Goal: Transaction & Acquisition: Subscribe to service/newsletter

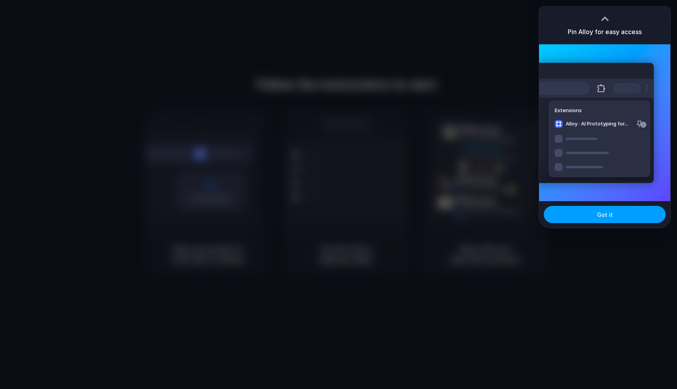
click at [614, 215] on button "Got it" at bounding box center [605, 214] width 122 height 17
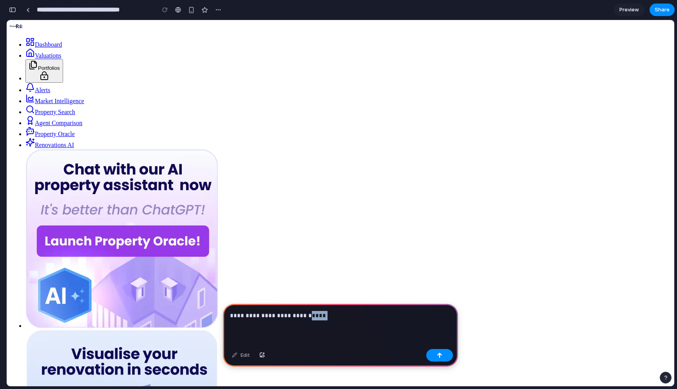
drag, startPoint x: 354, startPoint y: 318, endPoint x: 299, endPoint y: 317, distance: 55.3
click at [299, 317] on p "**********" at bounding box center [340, 315] width 221 height 9
click at [369, 316] on p "**********" at bounding box center [340, 315] width 221 height 9
click at [425, 317] on p "**********" at bounding box center [340, 315] width 221 height 9
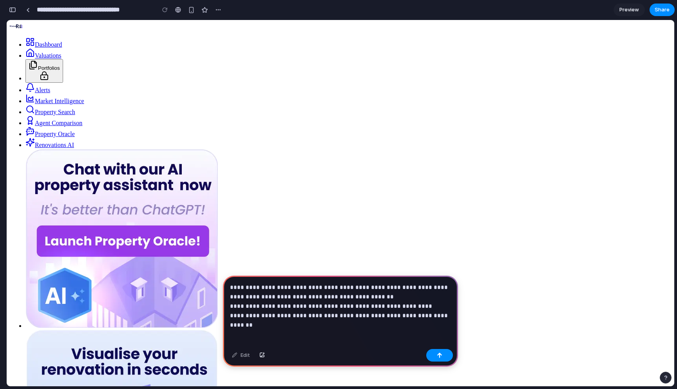
click at [416, 288] on p "**********" at bounding box center [340, 302] width 221 height 38
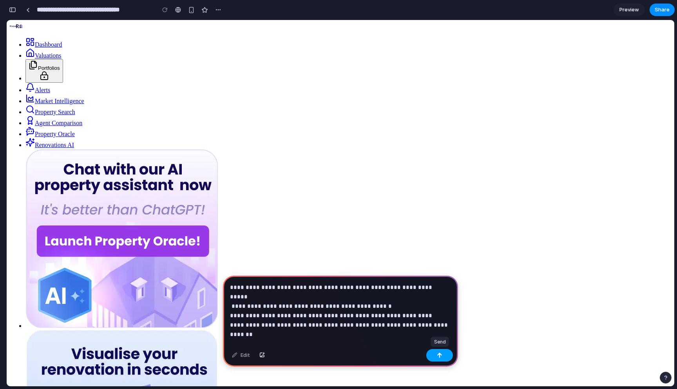
click at [445, 357] on button "button" at bounding box center [439, 355] width 27 height 13
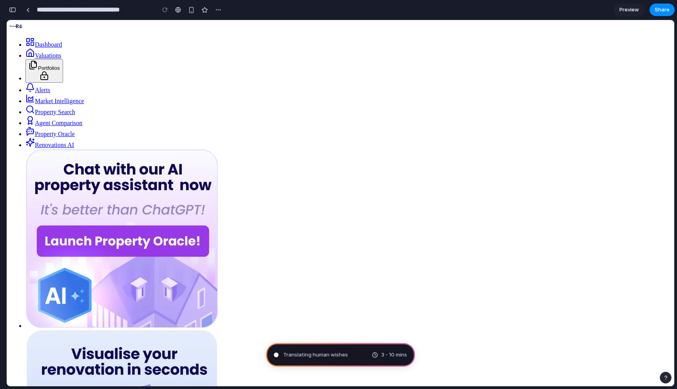
type input "**********"
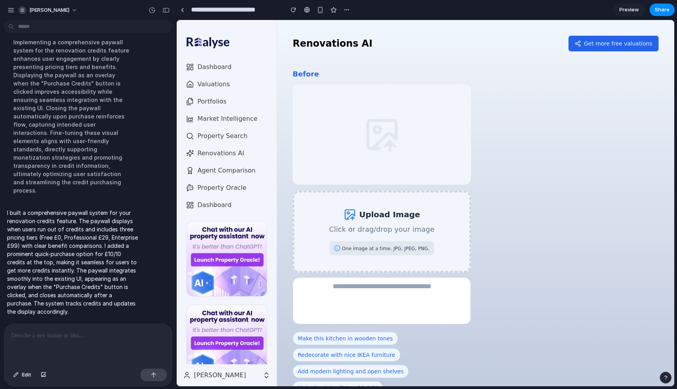
scroll to position [103, 0]
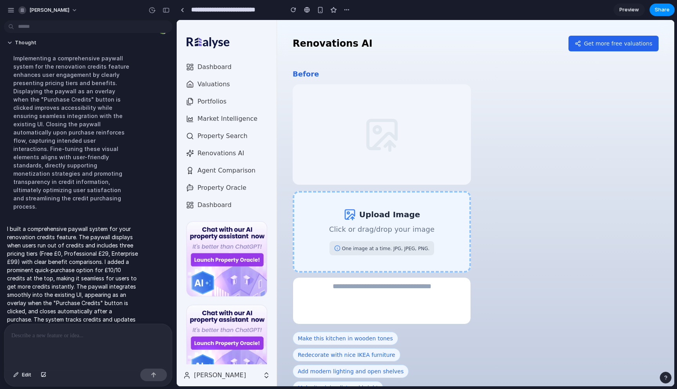
click at [395, 225] on div "Upload Image Click or drag/drop your image One image at a time. JPG, JPEG, PNG." at bounding box center [382, 232] width 178 height 82
click at [374, 245] on div "Upload Image Click or drag/drop your image One image at a time. JPG, JPEG, PNG." at bounding box center [382, 232] width 178 height 82
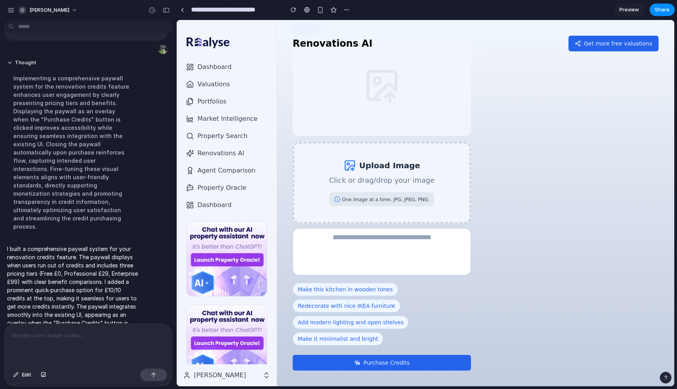
scroll to position [85, 0]
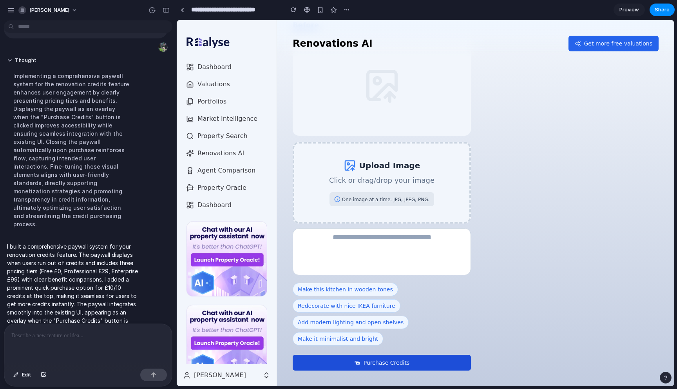
click at [404, 360] on button "Purchase Credits" at bounding box center [382, 363] width 178 height 16
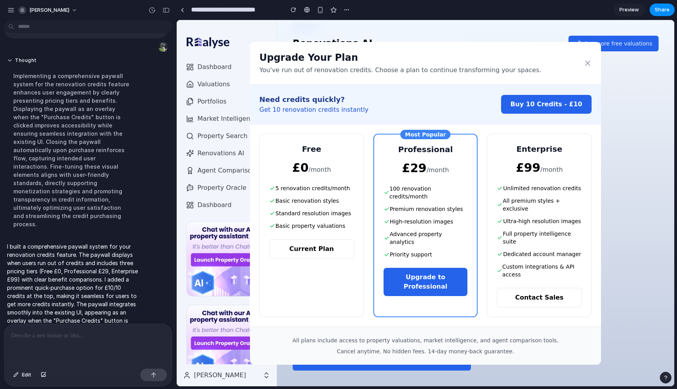
click at [56, 346] on div at bounding box center [88, 345] width 168 height 42
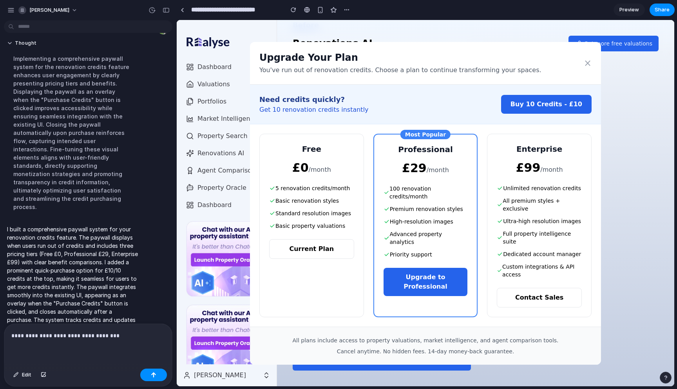
scroll to position [103, 0]
click at [118, 337] on p "**********" at bounding box center [88, 335] width 154 height 9
click at [12, 373] on button "Edit" at bounding box center [22, 374] width 26 height 13
click at [116, 337] on p "**********" at bounding box center [88, 335] width 154 height 9
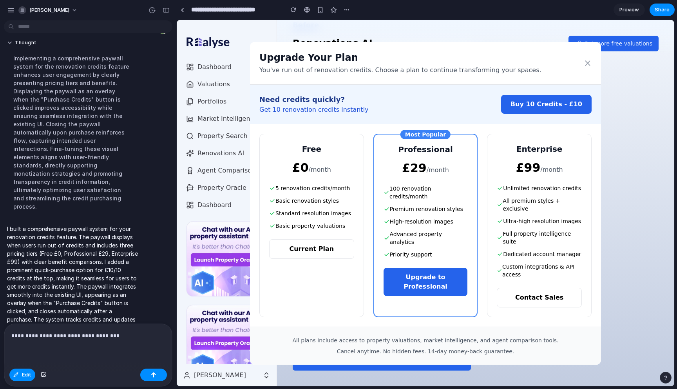
click at [130, 336] on p "**********" at bounding box center [88, 335] width 154 height 9
click at [25, 375] on span "Edit" at bounding box center [26, 375] width 9 height 8
click at [319, 199] on ul "5 renovation credits/month Basic renovation styles Standard resolution images B…" at bounding box center [311, 206] width 85 height 45
click at [27, 377] on span "Edit" at bounding box center [26, 375] width 9 height 8
drag, startPoint x: 117, startPoint y: 335, endPoint x: 0, endPoint y: 335, distance: 117.2
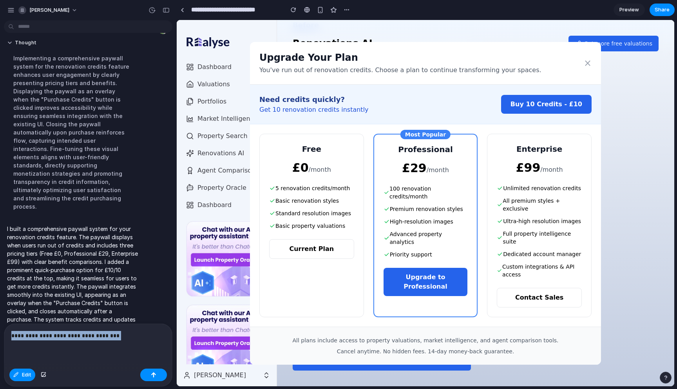
click at [0, 335] on div "**********" at bounding box center [86, 354] width 172 height 63
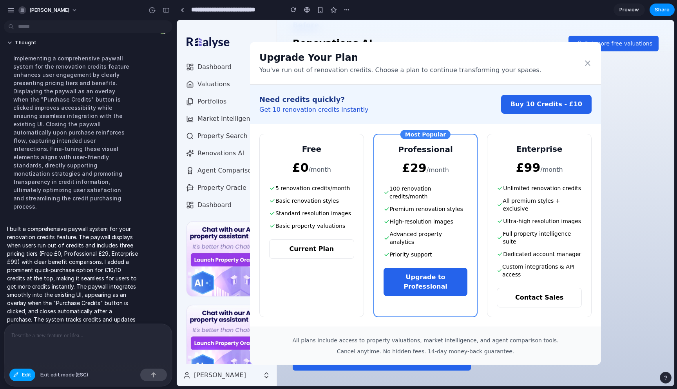
click at [30, 375] on span "Edit" at bounding box center [26, 375] width 9 height 8
click at [26, 371] on span "Edit" at bounding box center [26, 375] width 9 height 8
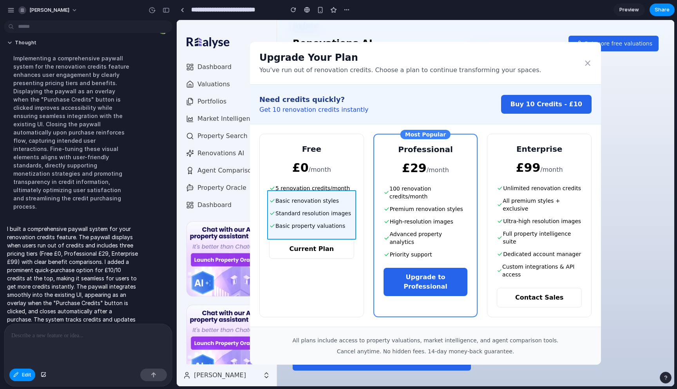
click at [317, 214] on div at bounding box center [425, 203] width 497 height 366
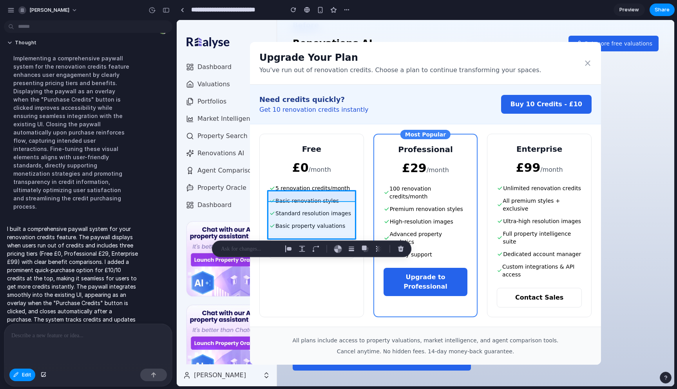
click at [297, 197] on div at bounding box center [425, 203] width 497 height 366
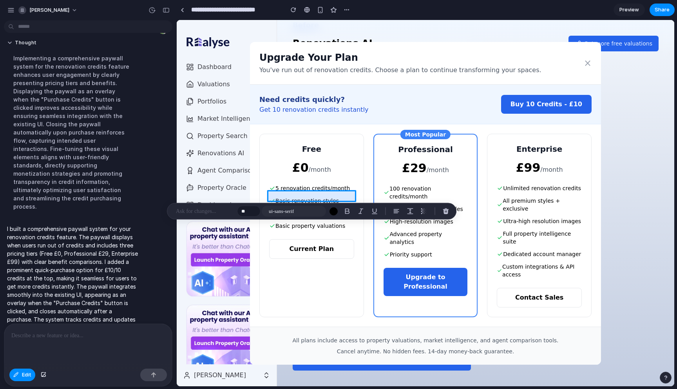
click at [297, 197] on div at bounding box center [425, 203] width 497 height 366
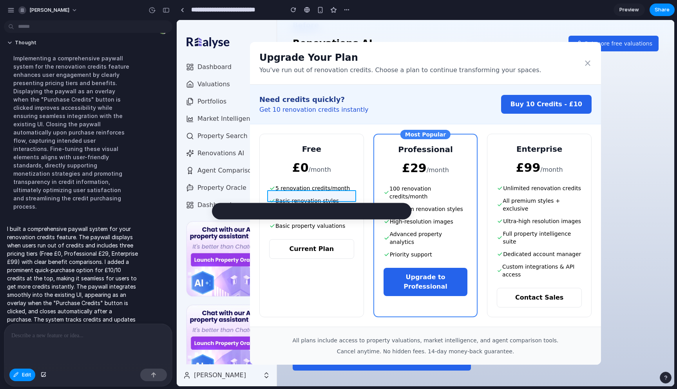
click at [297, 197] on div at bounding box center [425, 203] width 497 height 366
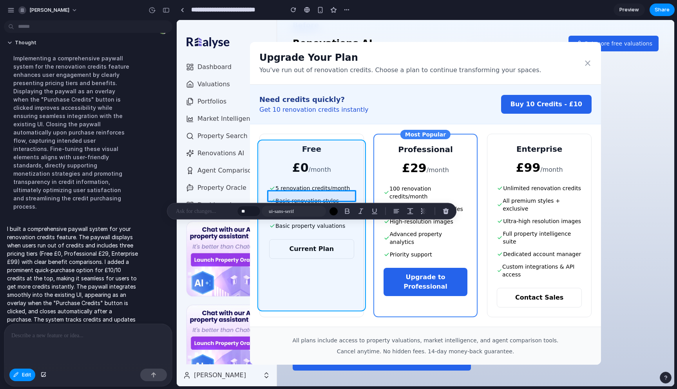
click at [328, 300] on div at bounding box center [425, 203] width 497 height 366
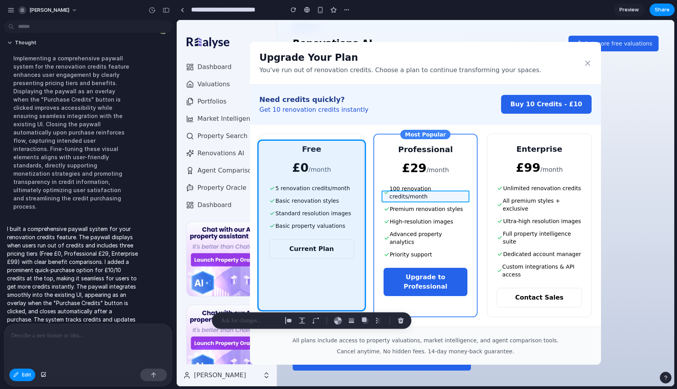
click at [437, 198] on div at bounding box center [425, 203] width 497 height 366
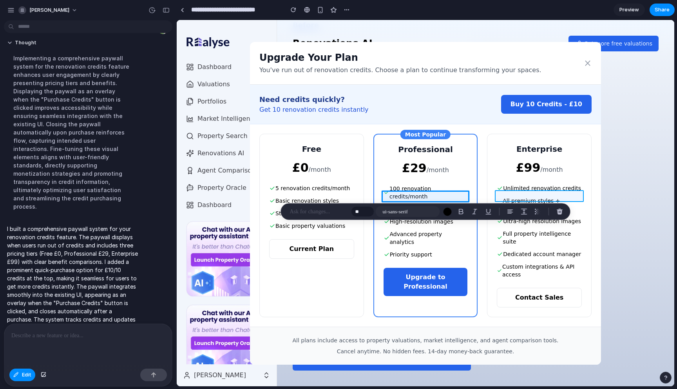
click at [518, 194] on div at bounding box center [425, 203] width 497 height 366
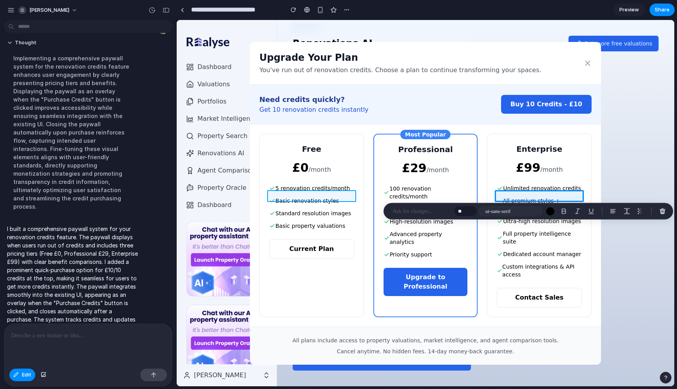
click at [332, 196] on div at bounding box center [425, 203] width 497 height 366
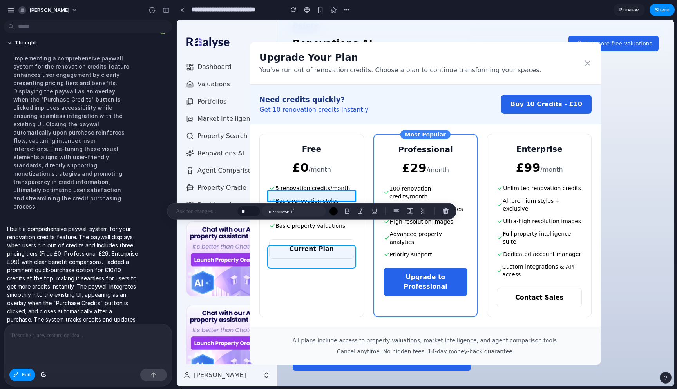
click at [323, 253] on div at bounding box center [425, 203] width 497 height 366
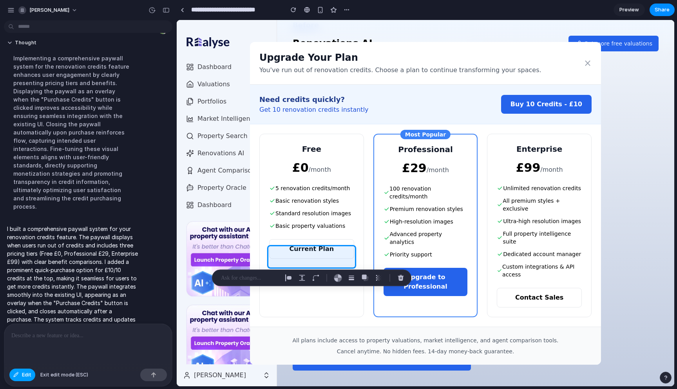
click at [28, 379] on button "Edit" at bounding box center [22, 374] width 26 height 13
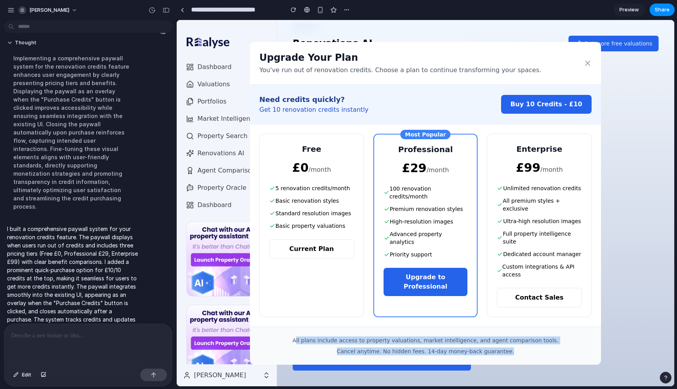
drag, startPoint x: 307, startPoint y: 332, endPoint x: 545, endPoint y: 361, distance: 239.3
click at [545, 361] on div "Upgrade Your Plan You've run out of renovation credits. Choose a plan to contin…" at bounding box center [426, 203] width 498 height 366
click at [512, 347] on p "Cancel anytime. No hidden fees. 14-day money-back guarantee." at bounding box center [425, 351] width 332 height 8
drag, startPoint x: 504, startPoint y: 342, endPoint x: 315, endPoint y: 333, distance: 189.5
click at [315, 332] on div "All plans include access to property valuations, market intelligence, and agent…" at bounding box center [425, 345] width 351 height 38
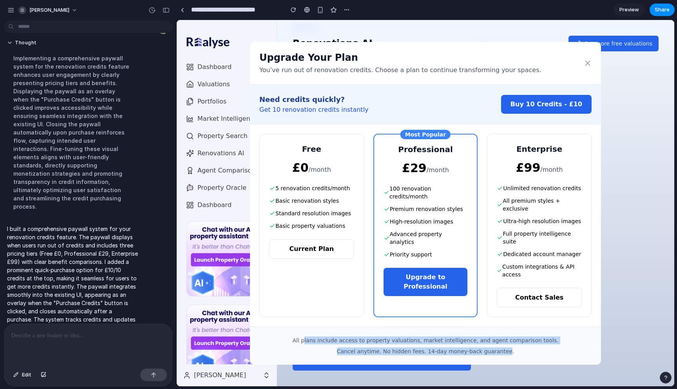
click at [315, 336] on p "All plans include access to property valuations, market intelligence, and agent…" at bounding box center [425, 340] width 332 height 8
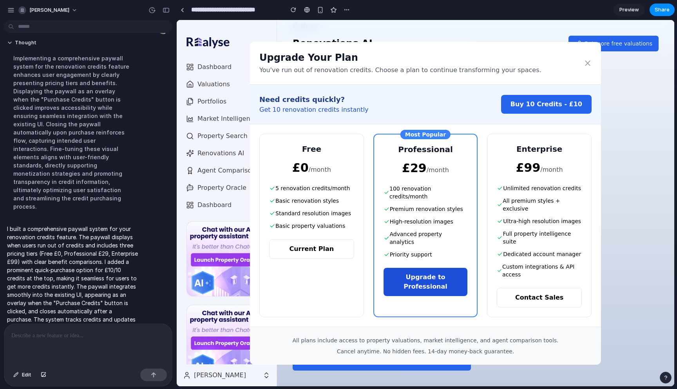
click at [449, 268] on button "Upgrade to Professional" at bounding box center [426, 282] width 84 height 28
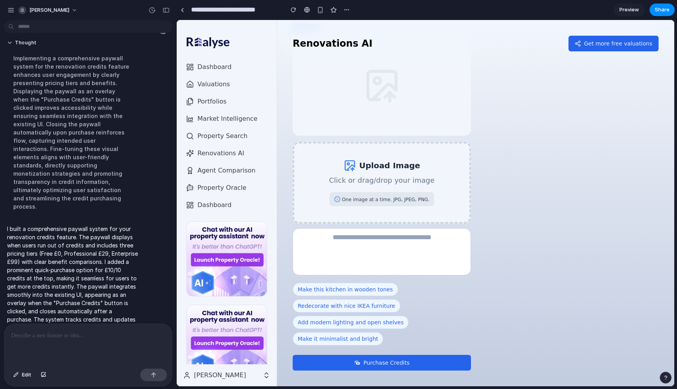
click at [70, 343] on div at bounding box center [88, 345] width 168 height 42
click at [403, 363] on button "Purchase Credits" at bounding box center [382, 363] width 178 height 16
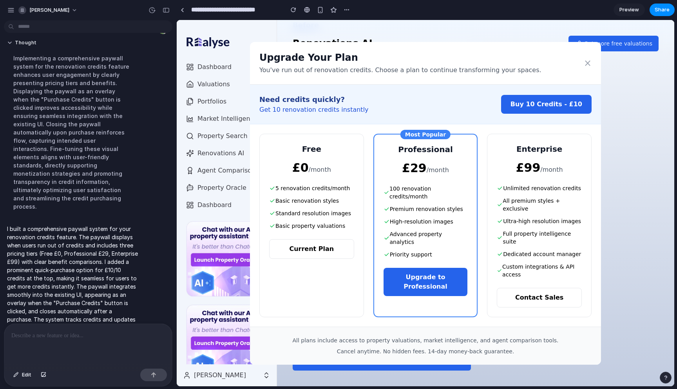
click at [41, 340] on div at bounding box center [88, 345] width 168 height 42
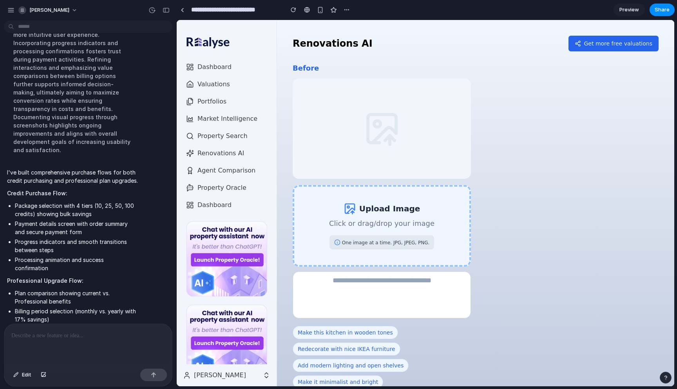
scroll to position [0, 0]
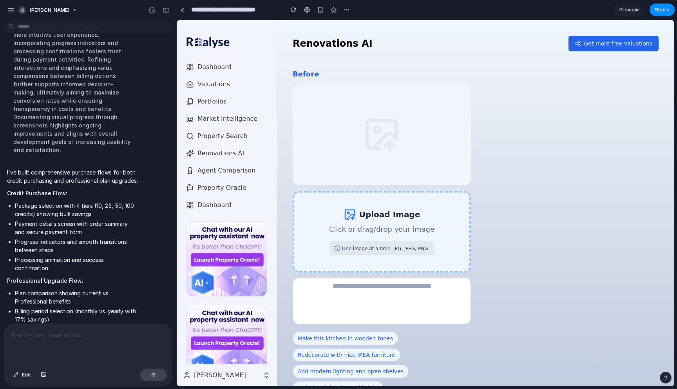
click at [394, 247] on div "Upload Image Click or drag/drop your image One image at a time. JPG, JPEG, PNG." at bounding box center [382, 232] width 178 height 82
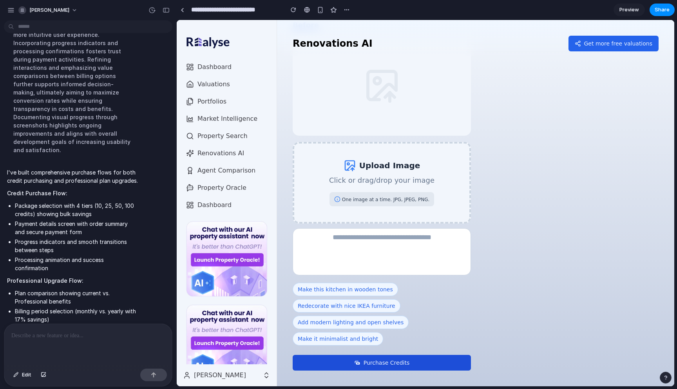
click at [405, 359] on button "Purchase Credits" at bounding box center [382, 363] width 178 height 16
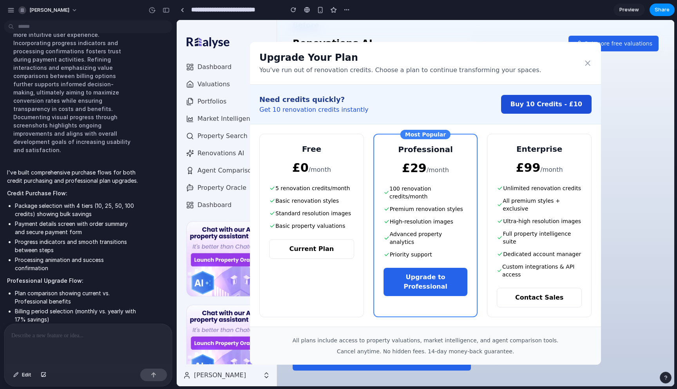
click at [538, 111] on button "Buy 10 Credits - £10" at bounding box center [546, 104] width 91 height 19
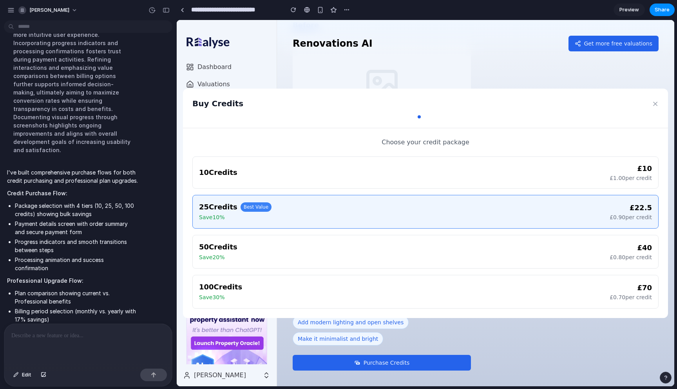
click at [524, 161] on div "10 Credits £ 10 £ 1.00 per credit" at bounding box center [425, 172] width 466 height 32
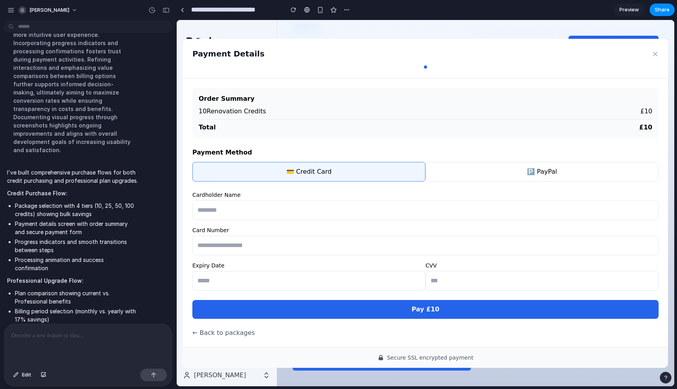
click at [654, 56] on button "×" at bounding box center [655, 53] width 7 height 11
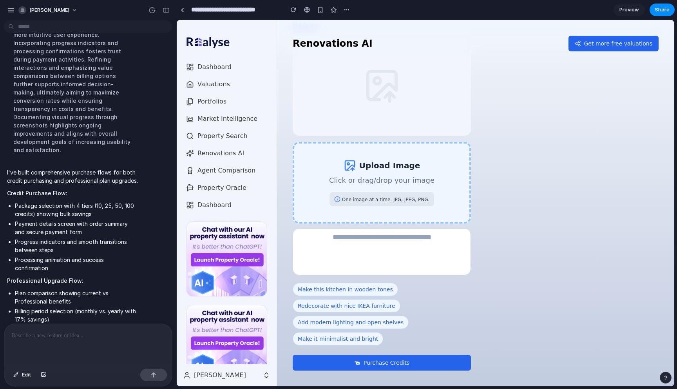
click at [394, 190] on div "Upload Image Click or drag/drop your image One image at a time. JPG, JPEG, PNG." at bounding box center [382, 183] width 178 height 82
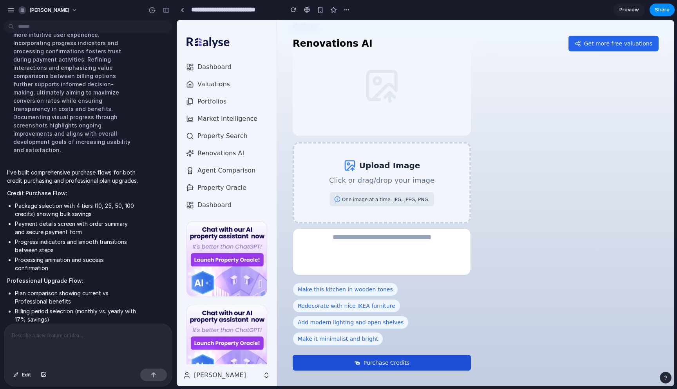
click at [391, 366] on button "Purchase Credits" at bounding box center [382, 363] width 178 height 16
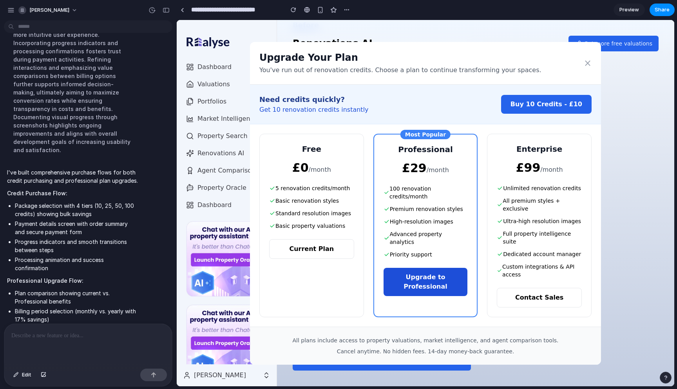
click at [421, 270] on button "Upgrade to Professional" at bounding box center [426, 282] width 84 height 28
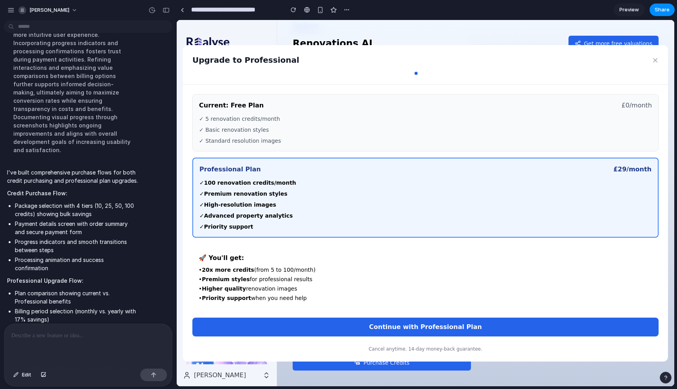
click at [390, 127] on div "✓ Basic renovation styles" at bounding box center [425, 130] width 453 height 8
click at [658, 60] on button "×" at bounding box center [655, 59] width 7 height 11
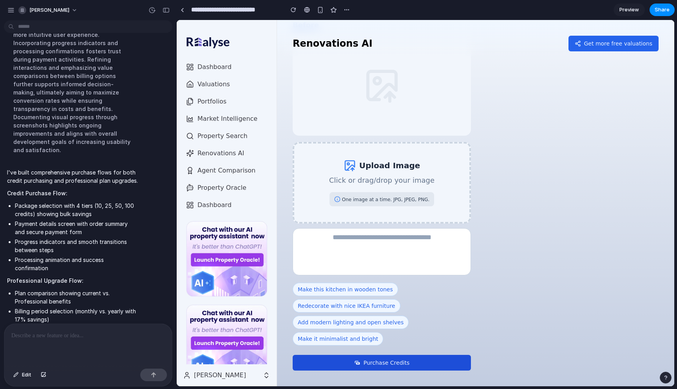
click at [377, 362] on button "Purchase Credits" at bounding box center [382, 363] width 178 height 16
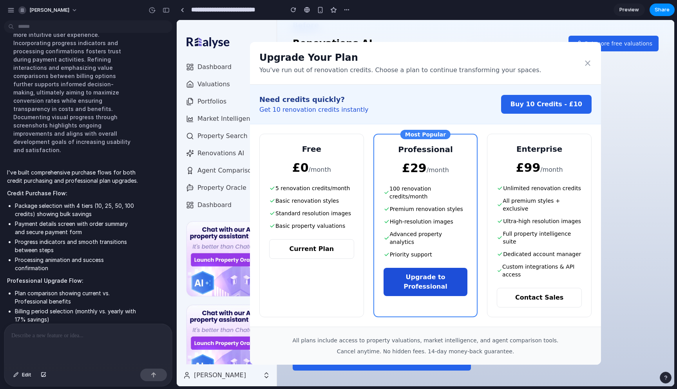
click at [427, 271] on button "Upgrade to Professional" at bounding box center [426, 282] width 84 height 28
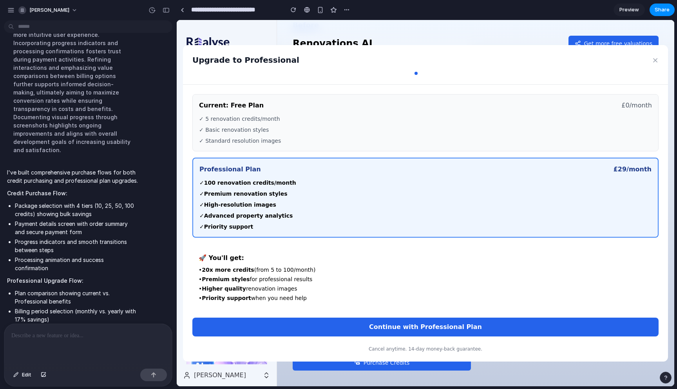
click at [278, 278] on li "• Premium styles for professional results" at bounding box center [426, 279] width 454 height 8
click at [423, 70] on div "Upgrade to Professional ×" at bounding box center [425, 65] width 485 height 40
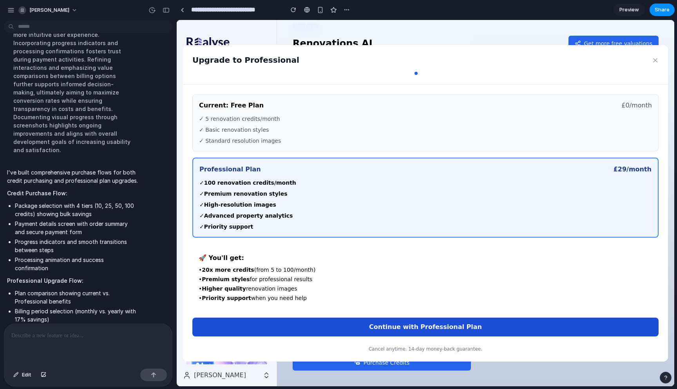
click at [425, 329] on button "Continue with Professional Plan" at bounding box center [425, 326] width 466 height 19
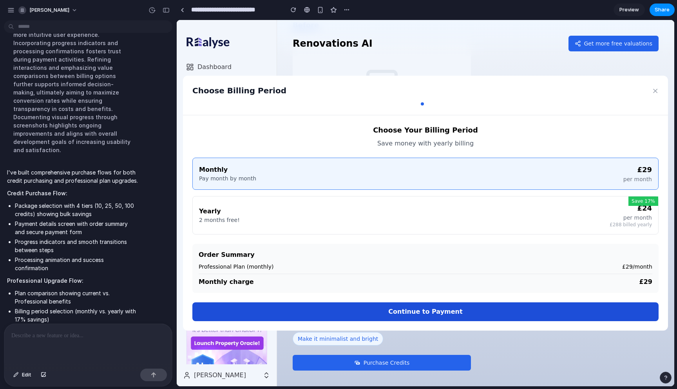
click at [424, 311] on button "Continue to Payment" at bounding box center [425, 311] width 466 height 19
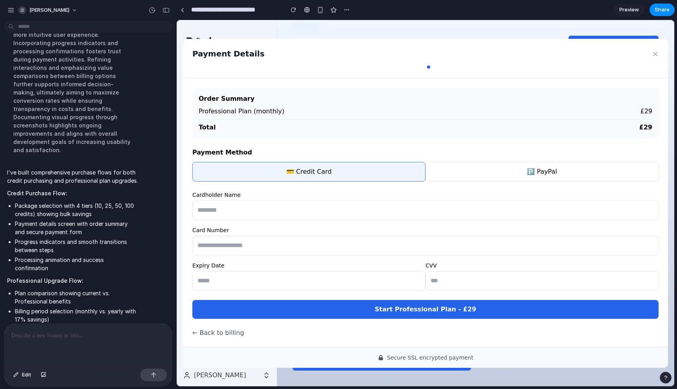
scroll to position [469, 0]
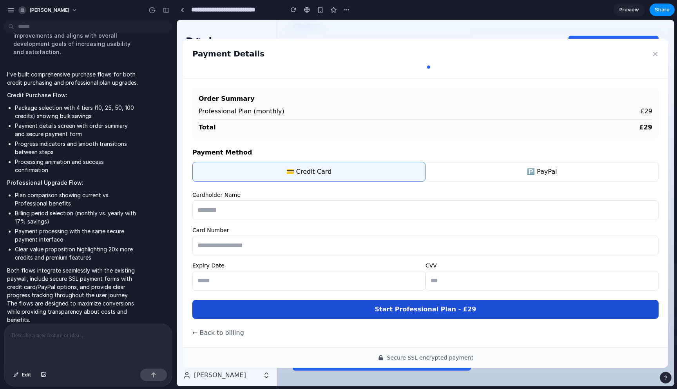
click at [410, 312] on button "Start Professional Plan - £ 29" at bounding box center [425, 309] width 466 height 19
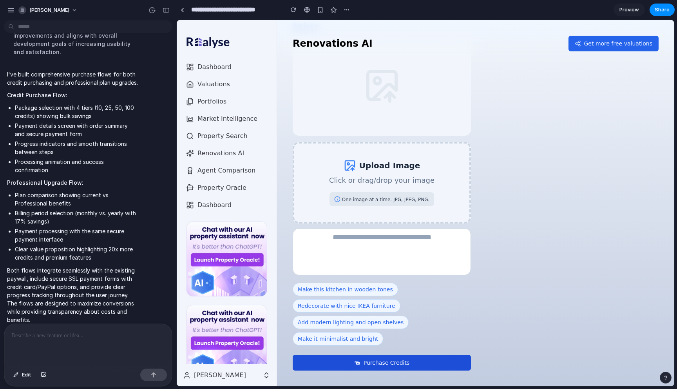
click at [359, 365] on icon at bounding box center [357, 362] width 6 height 6
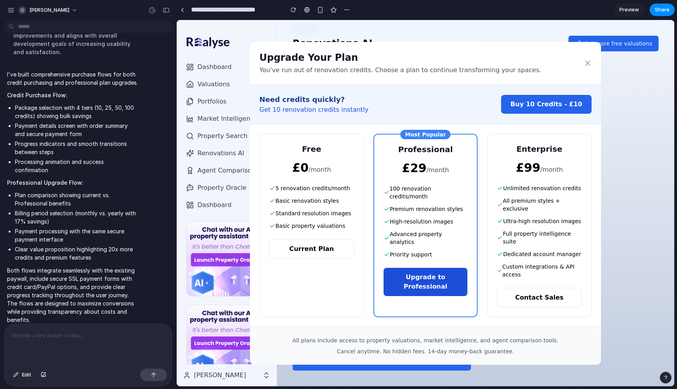
click at [429, 268] on button "Upgrade to Professional" at bounding box center [426, 282] width 84 height 28
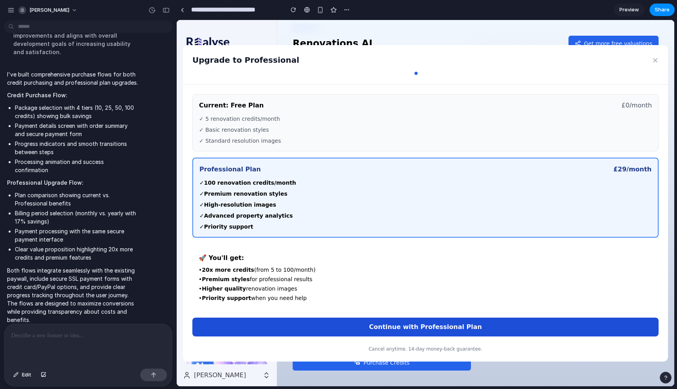
click at [428, 323] on button "Continue with Professional Plan" at bounding box center [425, 326] width 466 height 19
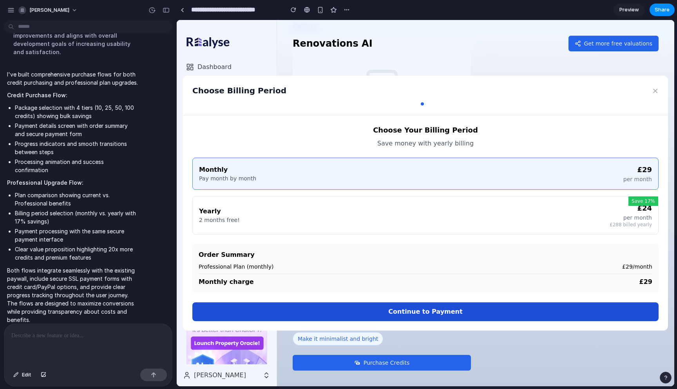
click at [432, 316] on button "Continue to Payment" at bounding box center [425, 311] width 466 height 19
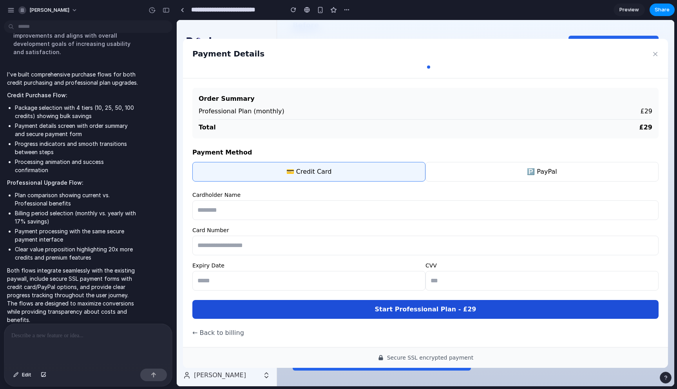
click at [433, 312] on button "Start Professional Plan - £ 29" at bounding box center [425, 309] width 466 height 19
